Goal: Find specific page/section: Find specific page/section

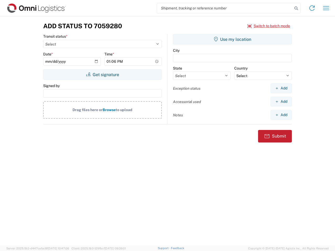
click at [225, 8] on input "search" at bounding box center [224, 8] width 135 height 10
click at [296, 8] on icon at bounding box center [295, 8] width 7 height 7
click at [312, 8] on icon at bounding box center [311, 8] width 8 height 8
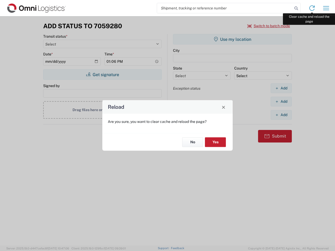
click at [326, 8] on div "Reload Are you sure, you want to clear cache and reload the page? No Yes" at bounding box center [167, 125] width 335 height 251
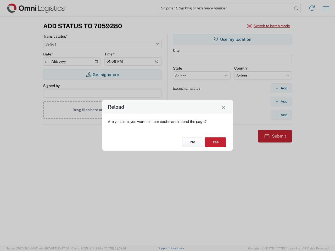
click at [268, 26] on div "Reload Are you sure, you want to clear cache and reload the page? No Yes" at bounding box center [167, 125] width 335 height 251
click at [102, 74] on div "Reload Are you sure, you want to clear cache and reload the page? No Yes" at bounding box center [167, 125] width 335 height 251
click at [232, 39] on div "Reload Are you sure, you want to clear cache and reload the page? No Yes" at bounding box center [167, 125] width 335 height 251
click at [281, 88] on div "Reload Are you sure, you want to clear cache and reload the page? No Yes" at bounding box center [167, 125] width 335 height 251
click at [281, 101] on div "Reload Are you sure, you want to clear cache and reload the page? No Yes" at bounding box center [167, 125] width 335 height 251
